Goal: Task Accomplishment & Management: Use online tool/utility

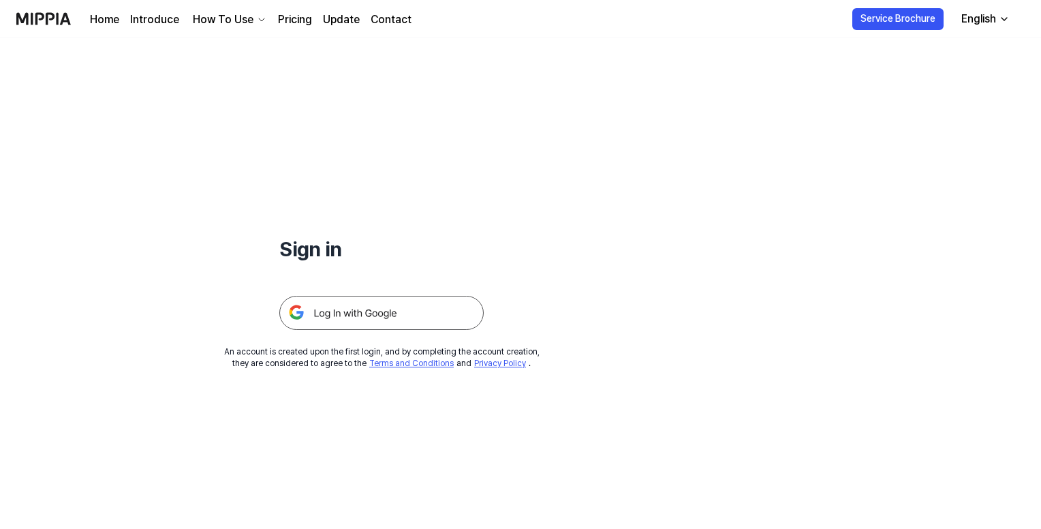
click at [386, 313] on img at bounding box center [381, 313] width 204 height 34
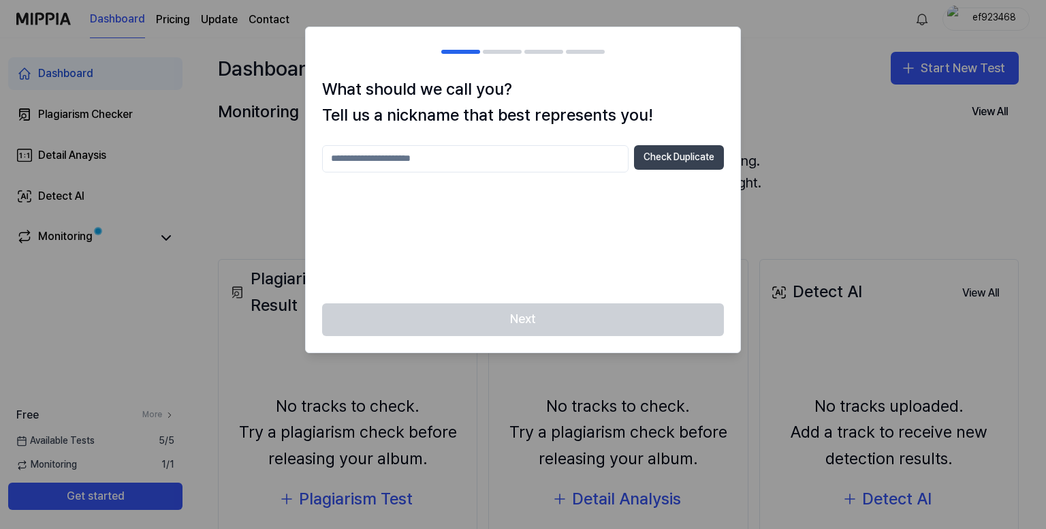
click at [649, 154] on button "Check Duplicate" at bounding box center [679, 157] width 90 height 25
click at [572, 153] on input "text" at bounding box center [475, 158] width 307 height 27
type input "**********"
click at [654, 153] on button "Check Duplicate" at bounding box center [679, 157] width 90 height 25
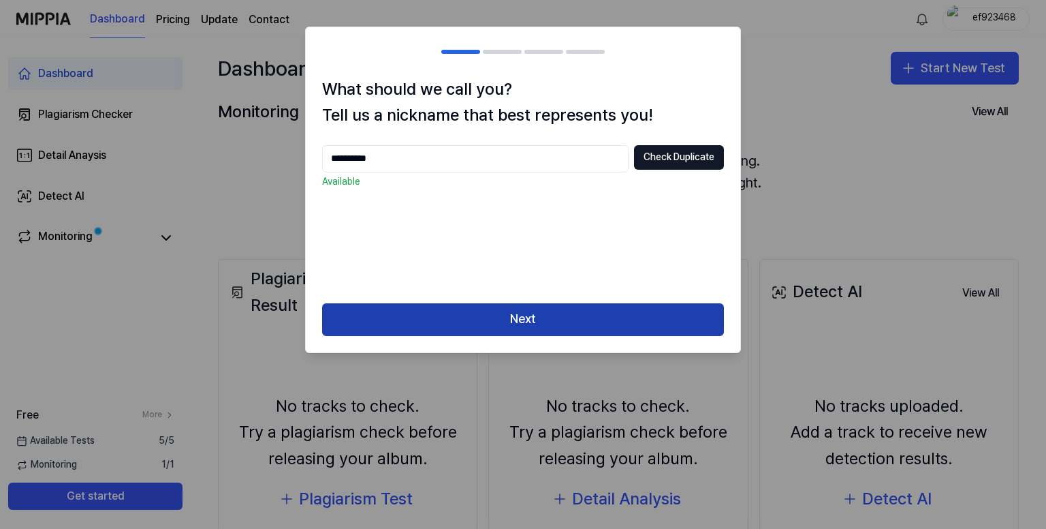
click at [567, 320] on button "Next" at bounding box center [523, 319] width 402 height 33
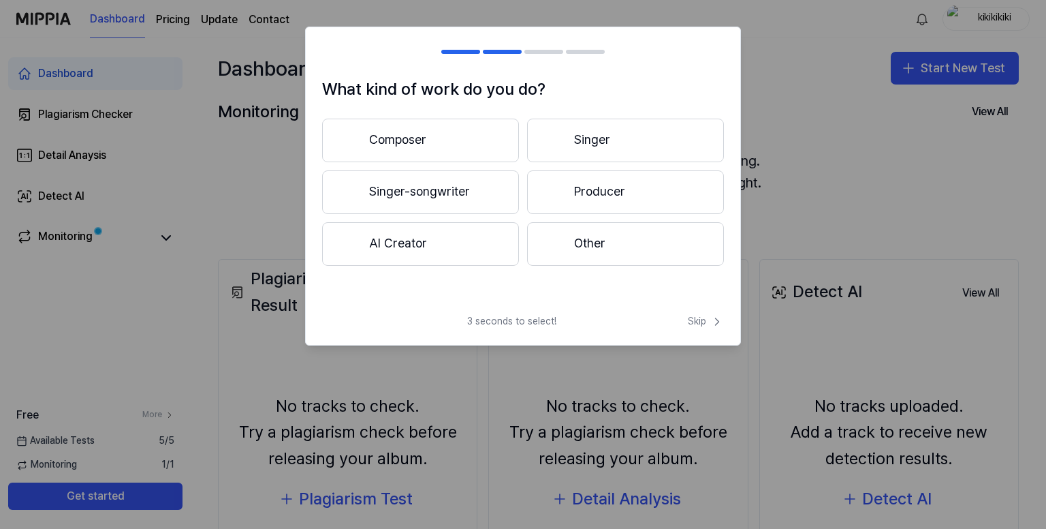
click at [498, 146] on button "Composer" at bounding box center [420, 141] width 197 height 44
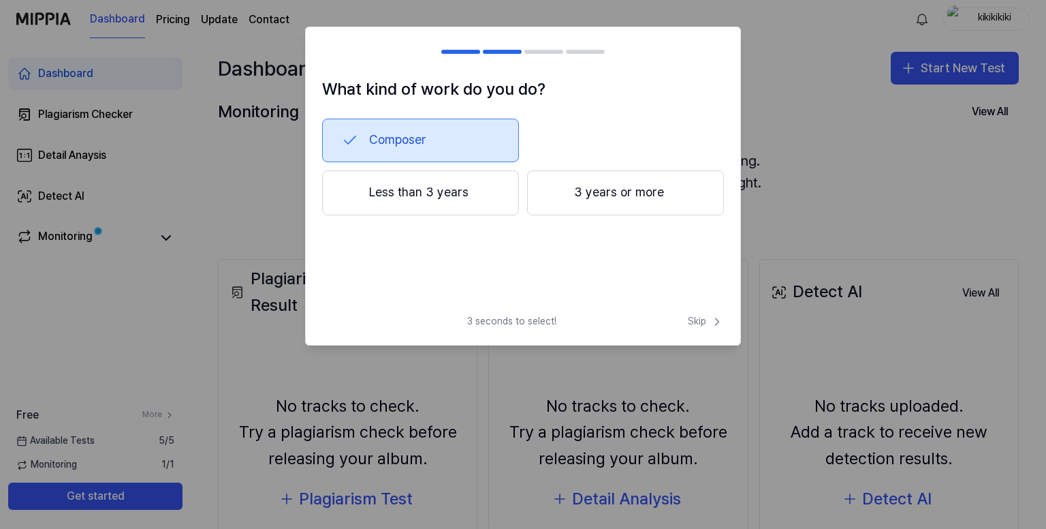
click at [570, 200] on button "3 years or more" at bounding box center [625, 192] width 197 height 45
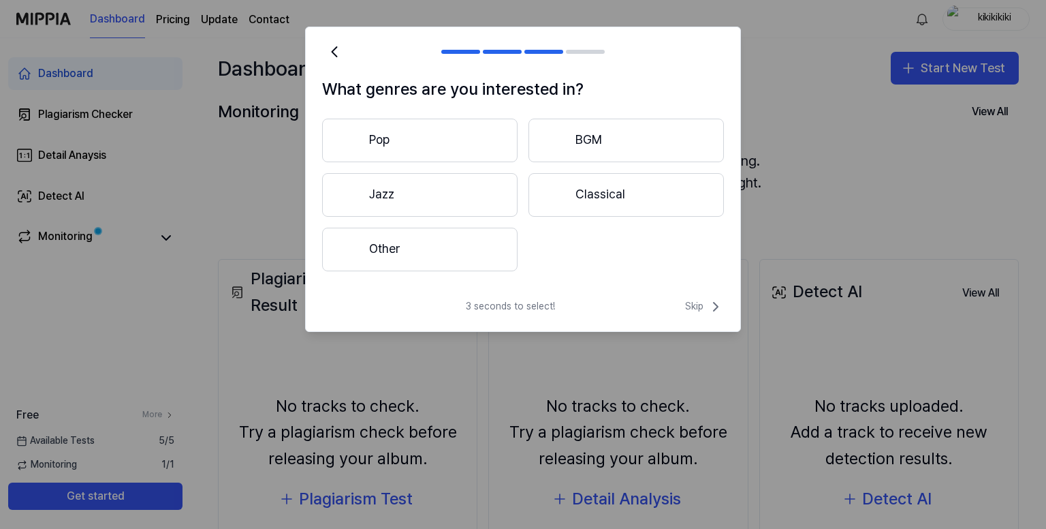
click at [477, 139] on button "Pop" at bounding box center [420, 141] width 196 height 44
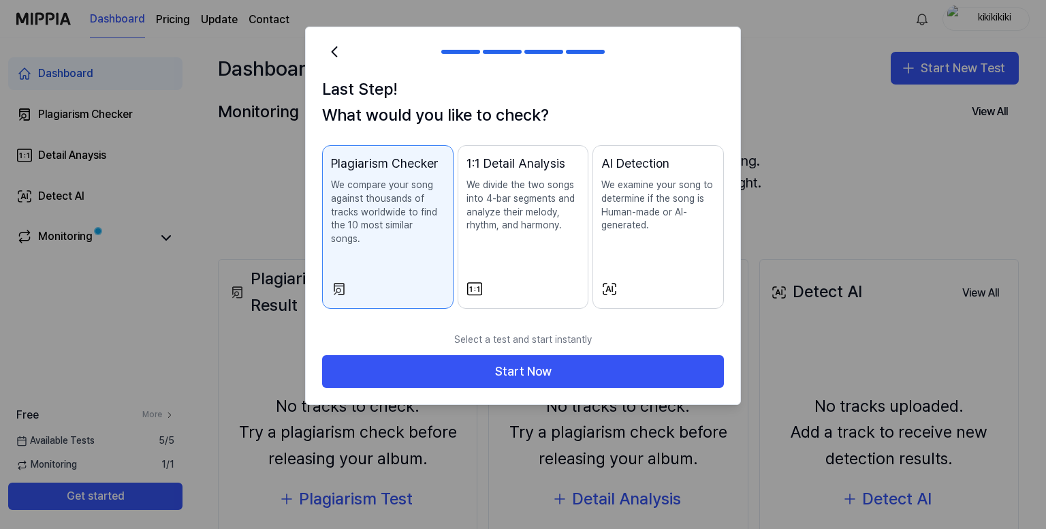
click at [645, 212] on p "We examine your song to determine if the song is Human-made or AI-generated." at bounding box center [659, 205] width 114 height 53
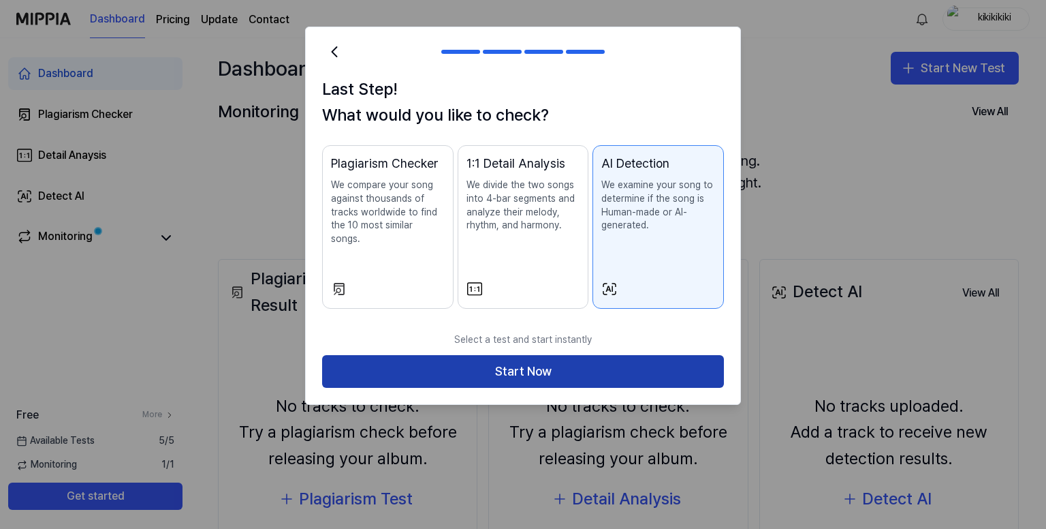
click at [561, 358] on button "Start Now" at bounding box center [523, 371] width 402 height 33
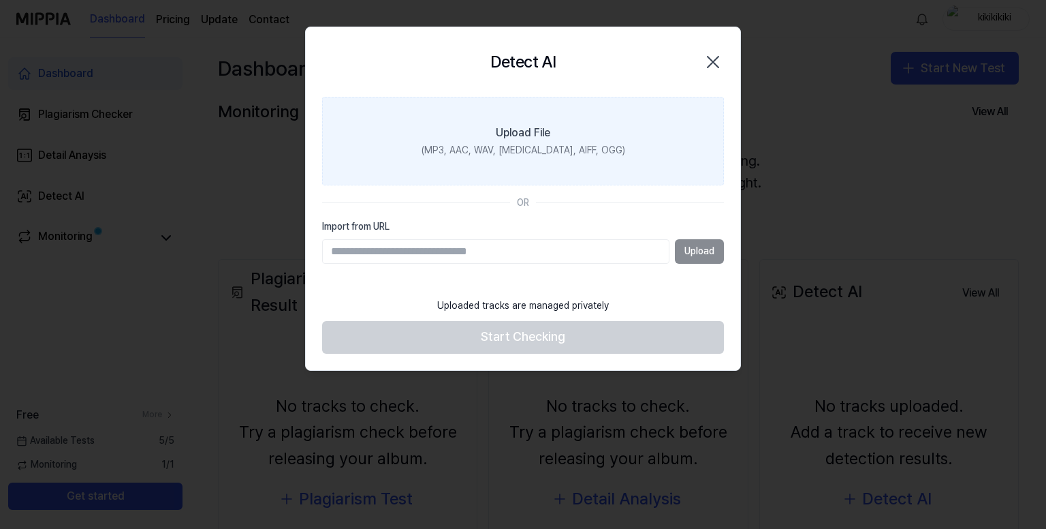
click at [561, 145] on div "(MP3, AAC, WAV, [MEDICAL_DATA], AIFF, OGG)" at bounding box center [524, 151] width 204 height 14
click at [0, 0] on input "Upload File (MP3, AAC, WAV, [MEDICAL_DATA], AIFF, OGG)" at bounding box center [0, 0] width 0 height 0
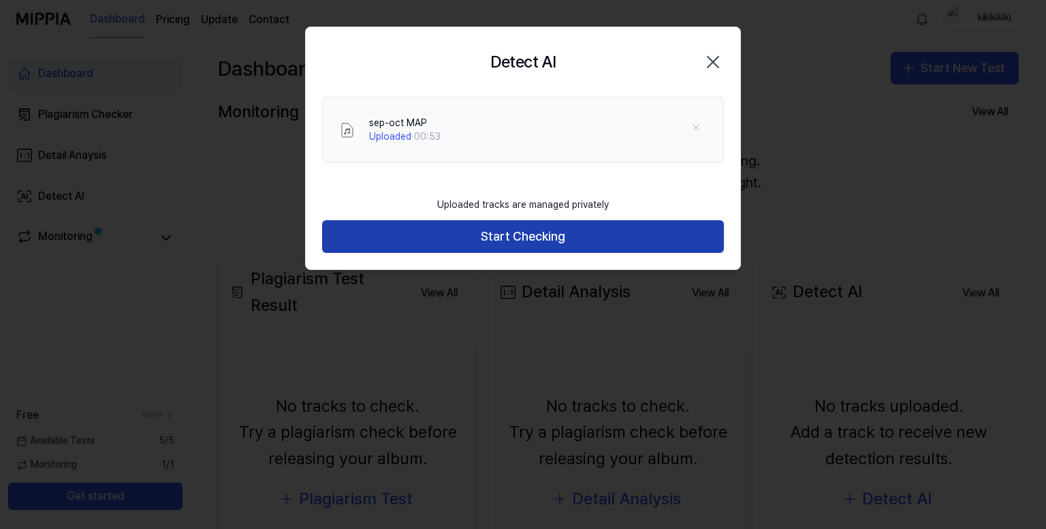
click at [461, 234] on button "Start Checking" at bounding box center [523, 236] width 402 height 33
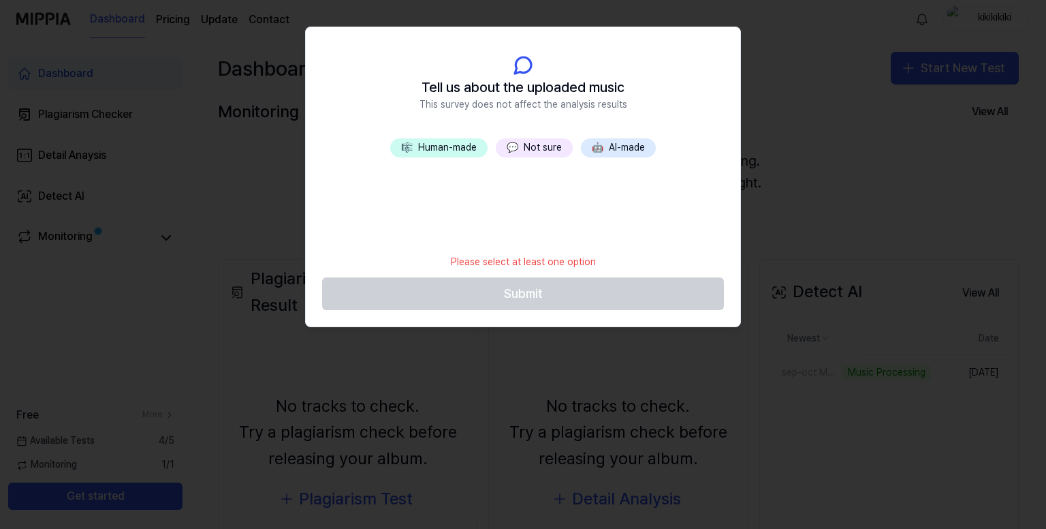
click at [434, 153] on button "🎼 Human-made" at bounding box center [438, 147] width 97 height 19
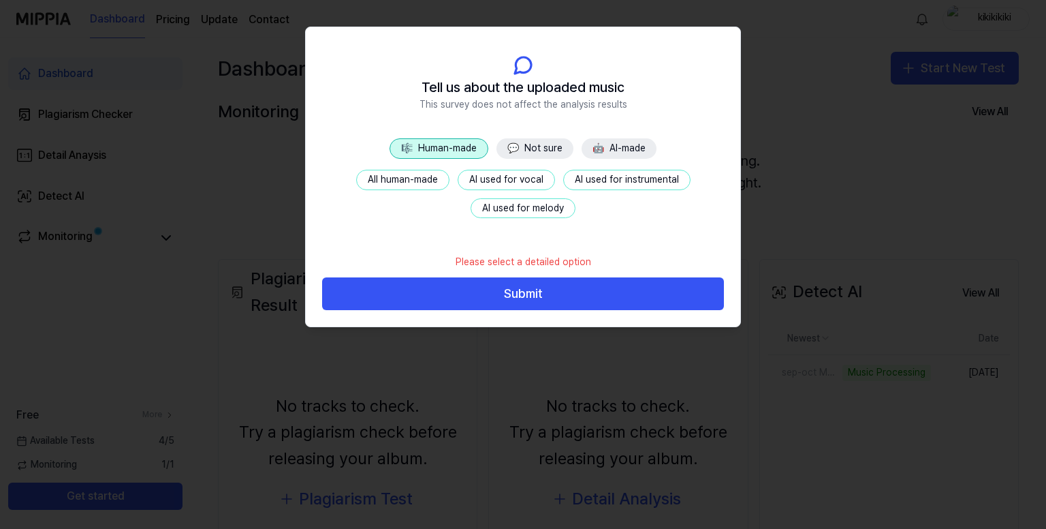
click at [420, 182] on button "All human-made" at bounding box center [402, 180] width 93 height 20
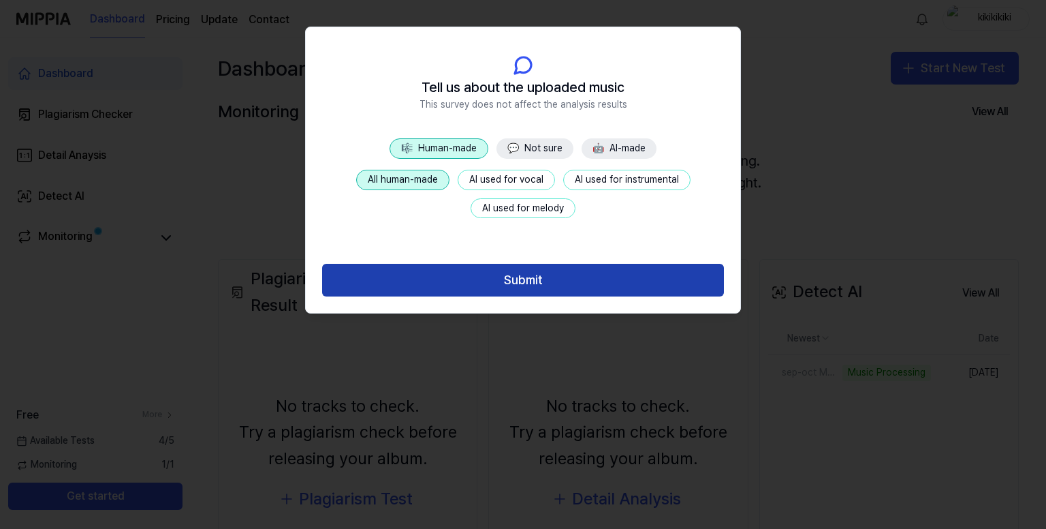
click at [475, 286] on button "Submit" at bounding box center [523, 280] width 402 height 33
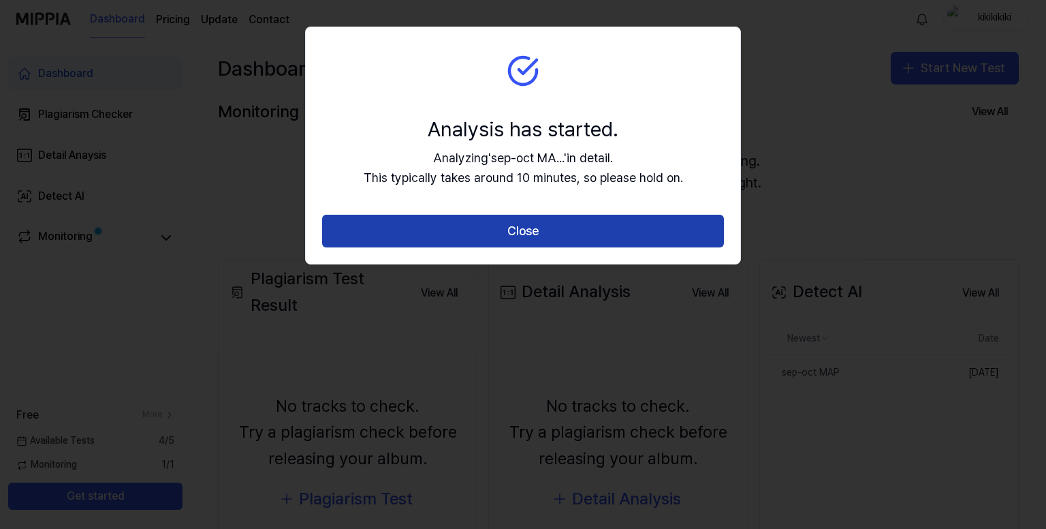
click at [606, 238] on button "Close" at bounding box center [523, 231] width 402 height 33
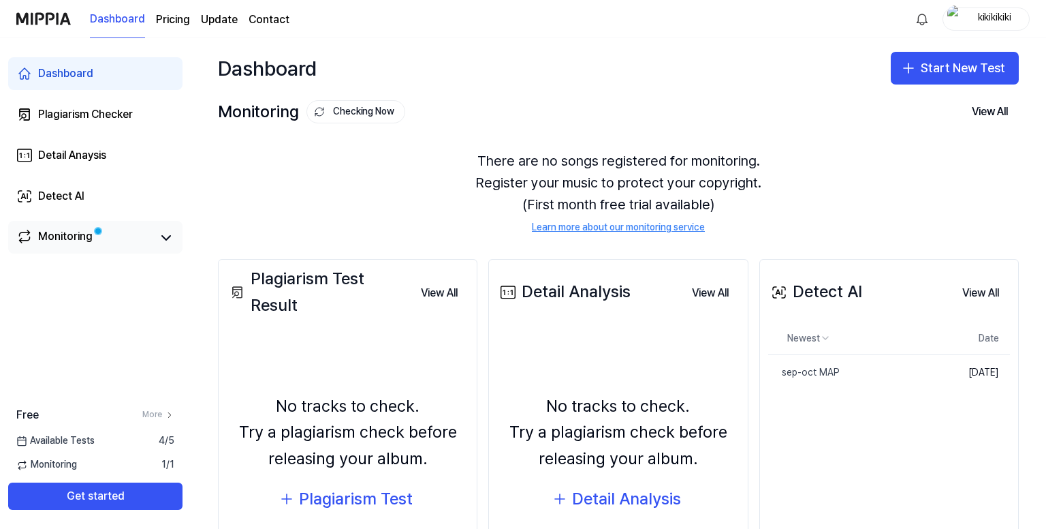
click at [128, 241] on link "Monitoring" at bounding box center [84, 237] width 136 height 19
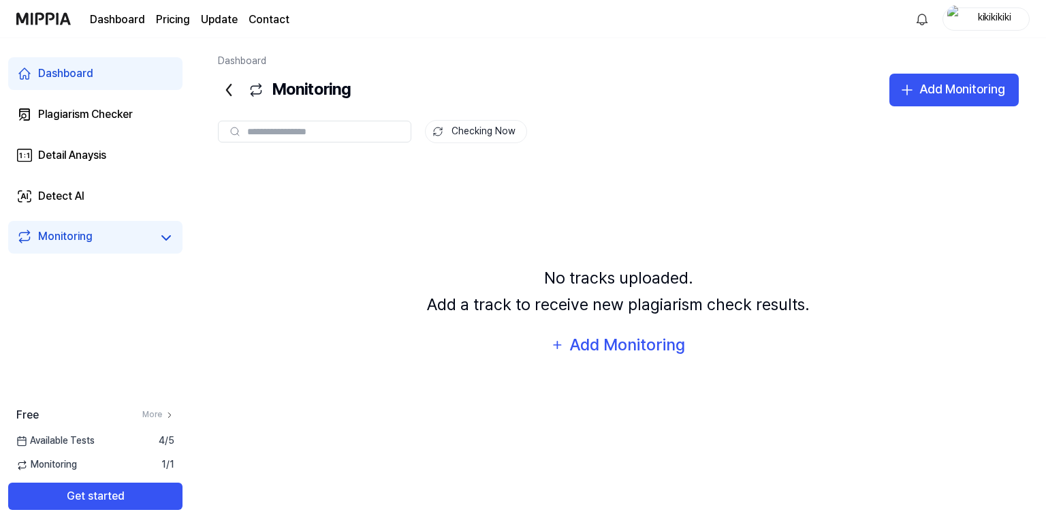
click at [109, 69] on link "Dashboard" at bounding box center [95, 73] width 174 height 33
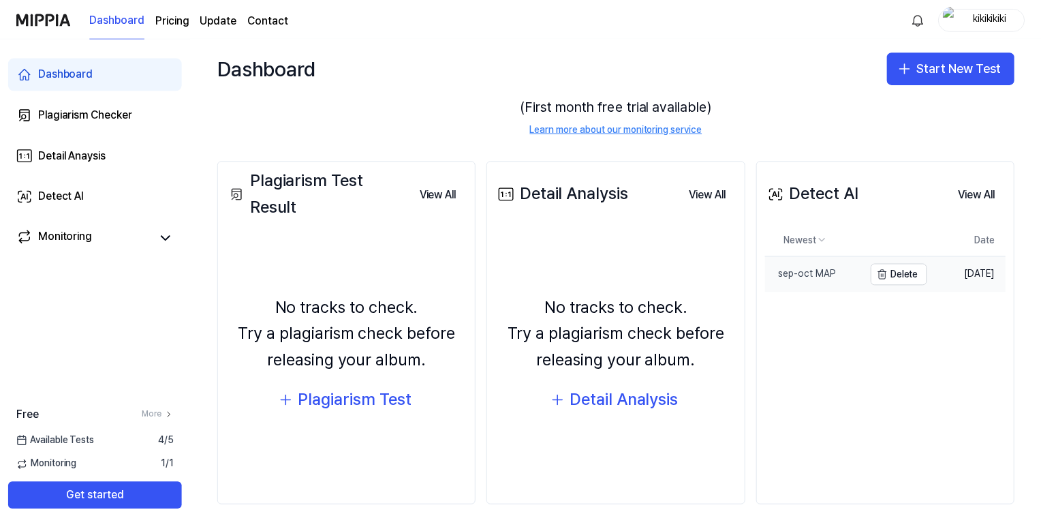
scroll to position [99, 0]
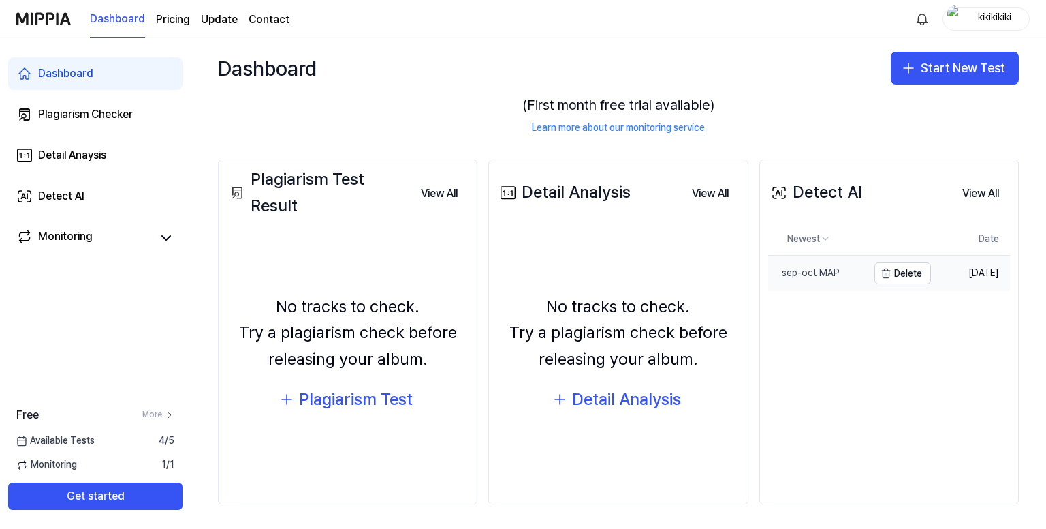
click at [835, 279] on link "sep-oct MAP" at bounding box center [818, 272] width 99 height 35
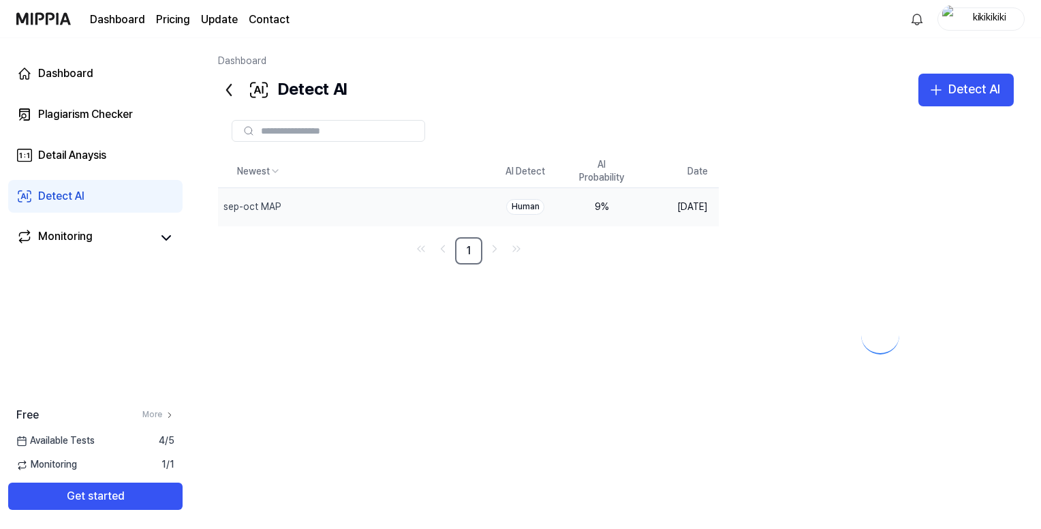
click at [835, 279] on div at bounding box center [880, 324] width 268 height 338
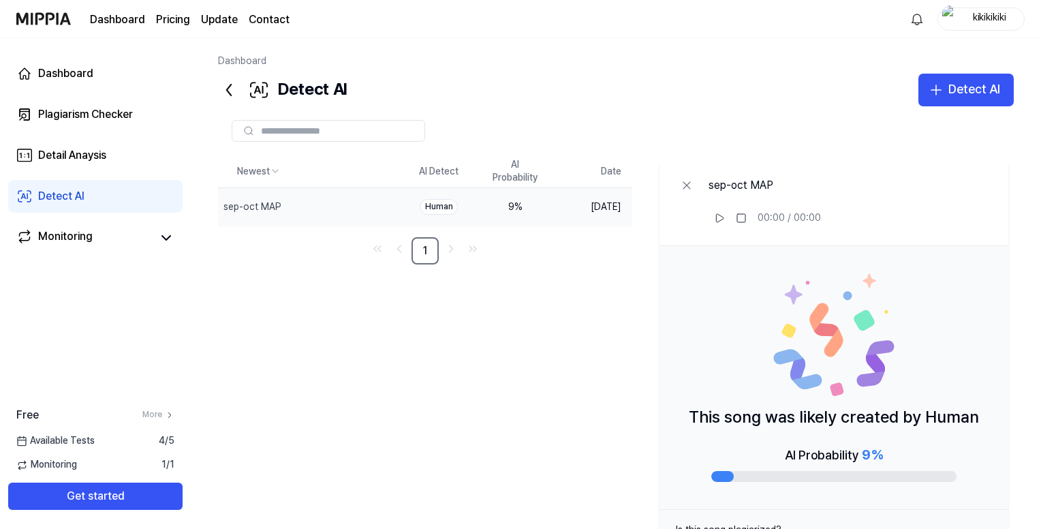
click at [835, 279] on img at bounding box center [834, 334] width 123 height 123
click at [557, 362] on div "Newest AI Detect AI Probability Date sep-oct MAP Delete Human 9 % [DATE] [DATE]…" at bounding box center [616, 366] width 796 height 422
